Goal: Navigation & Orientation: Find specific page/section

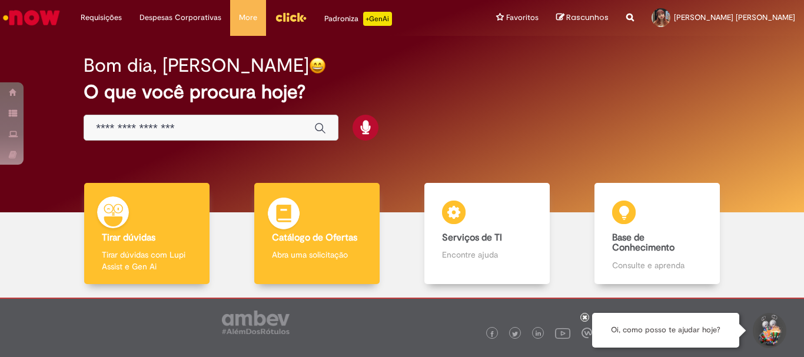
click at [331, 222] on div "Catálogo de Ofertas Catálogo de Ofertas Abra uma solicitação" at bounding box center [316, 234] width 125 height 102
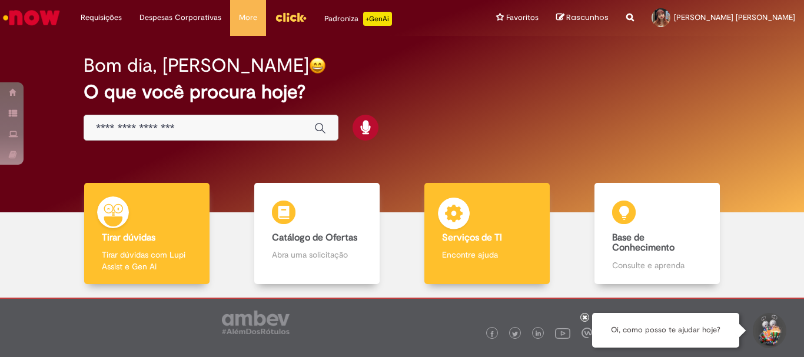
click at [490, 240] on b "Serviços de TI" at bounding box center [472, 238] width 60 height 12
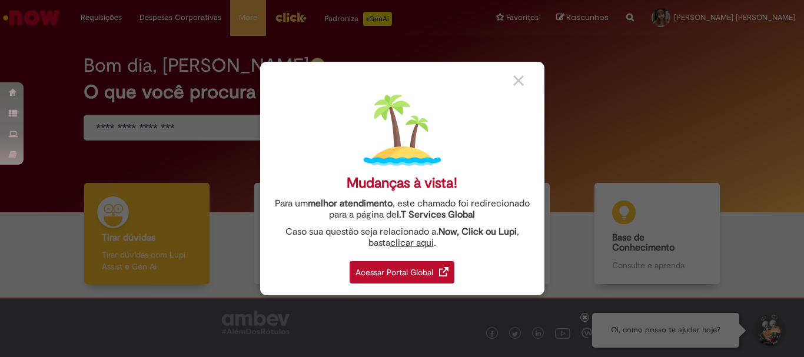
click at [437, 274] on div "Acessar Portal Global" at bounding box center [402, 272] width 105 height 22
